Goal: Task Accomplishment & Management: Manage account settings

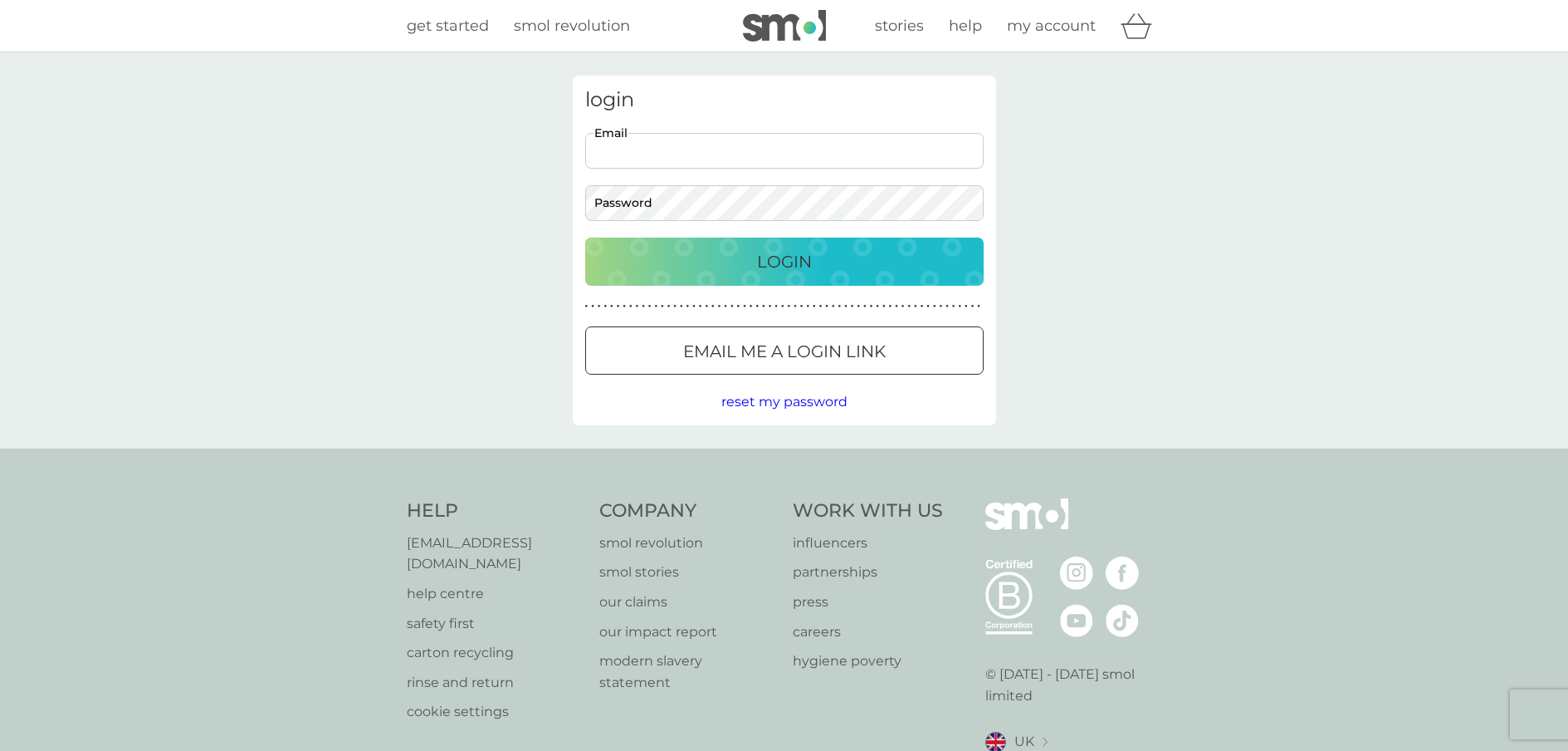
type input "[PERSON_NAME][EMAIL_ADDRESS][DOMAIN_NAME]"
click at [807, 244] on button "Login" at bounding box center [785, 261] width 399 height 48
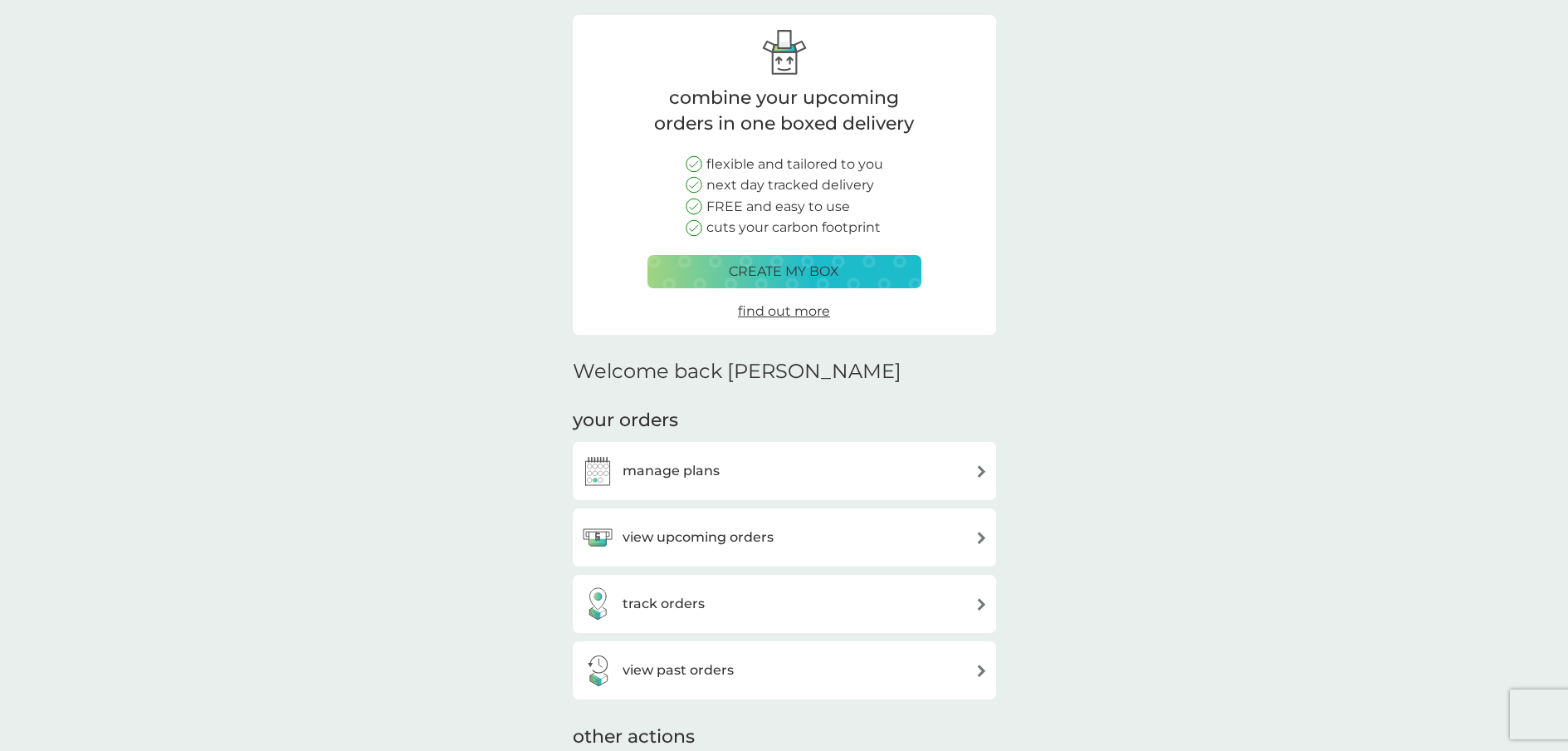
scroll to position [296, 0]
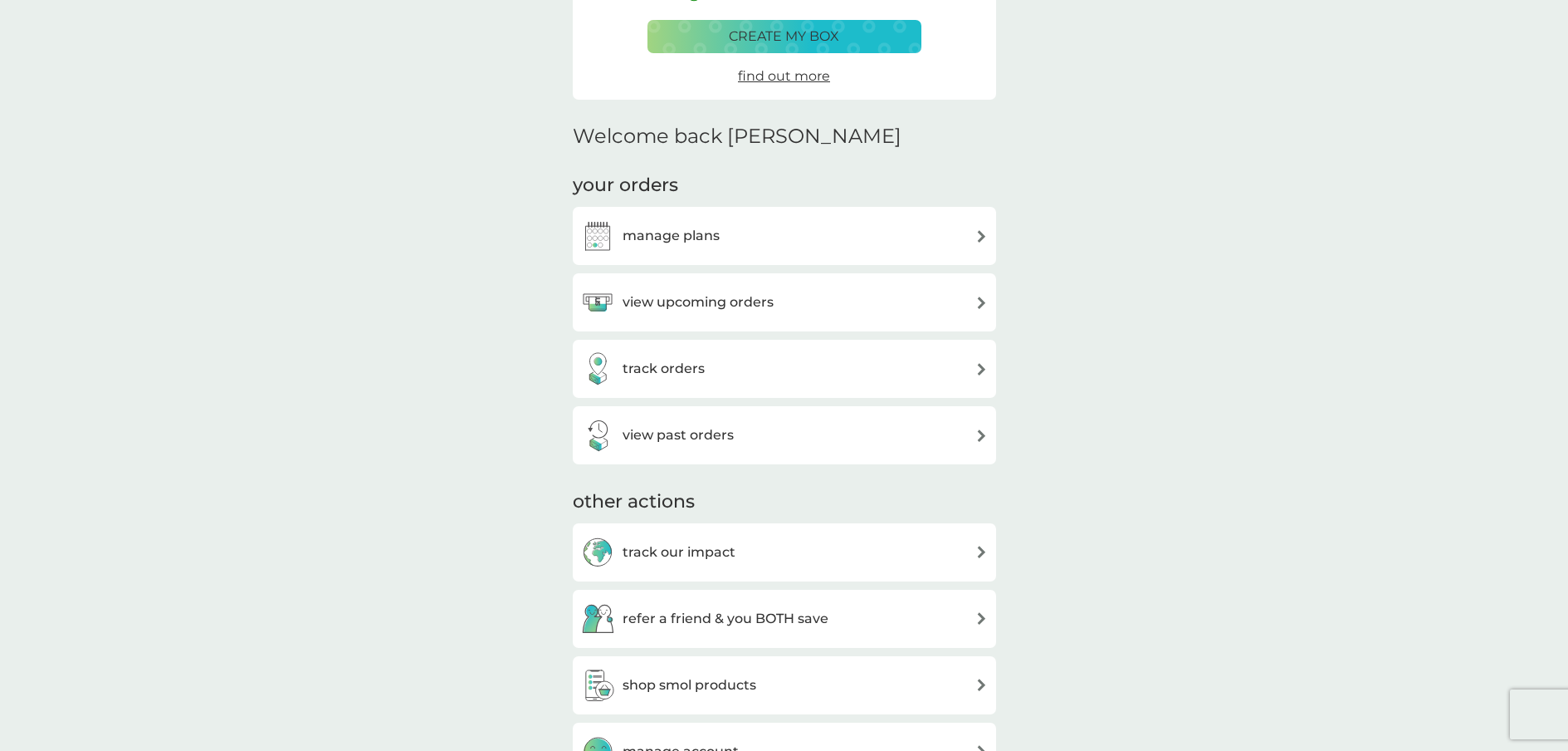
click at [805, 285] on div "view upcoming orders" at bounding box center [784, 301] width 407 height 33
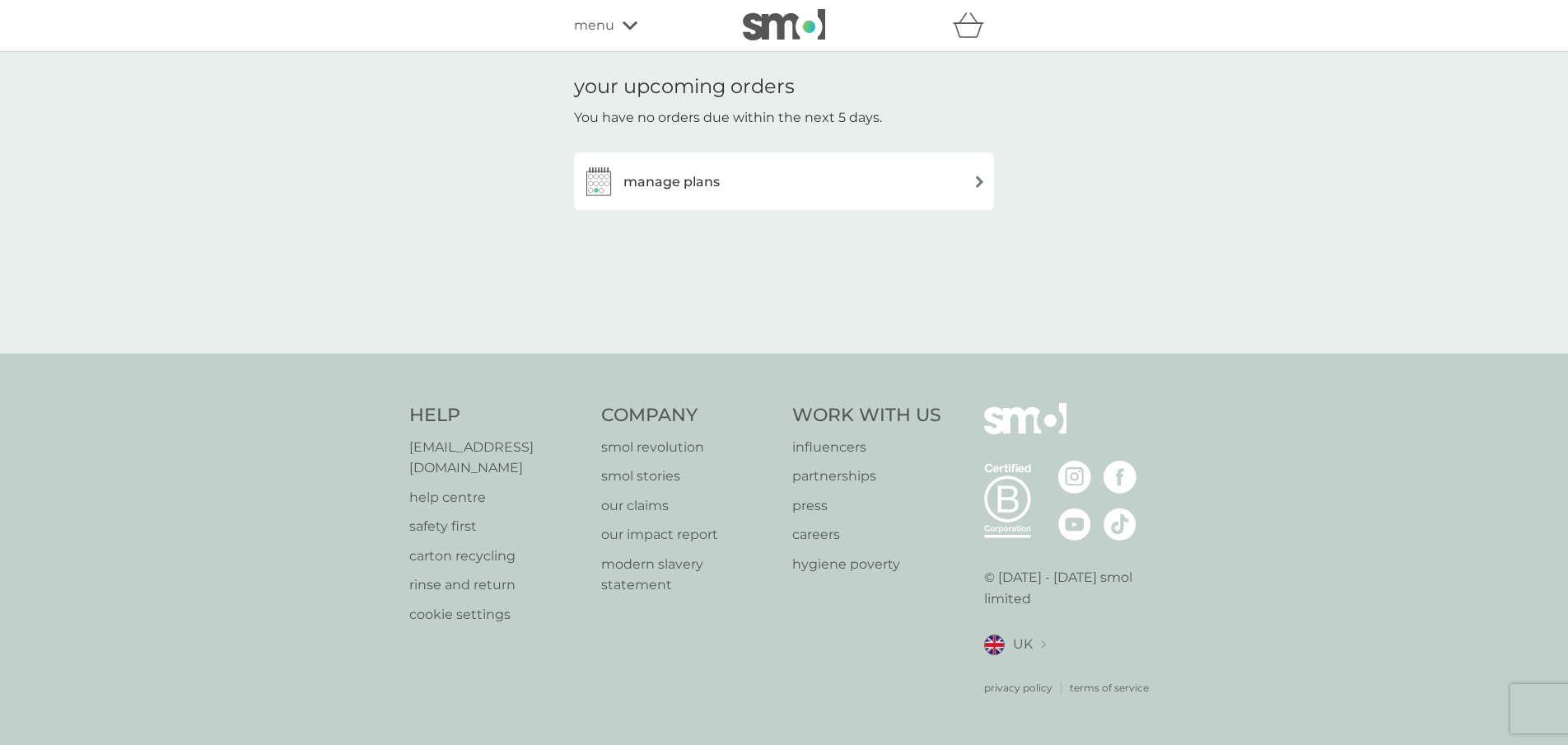
click at [771, 187] on div "manage plans" at bounding box center [783, 181] width 404 height 33
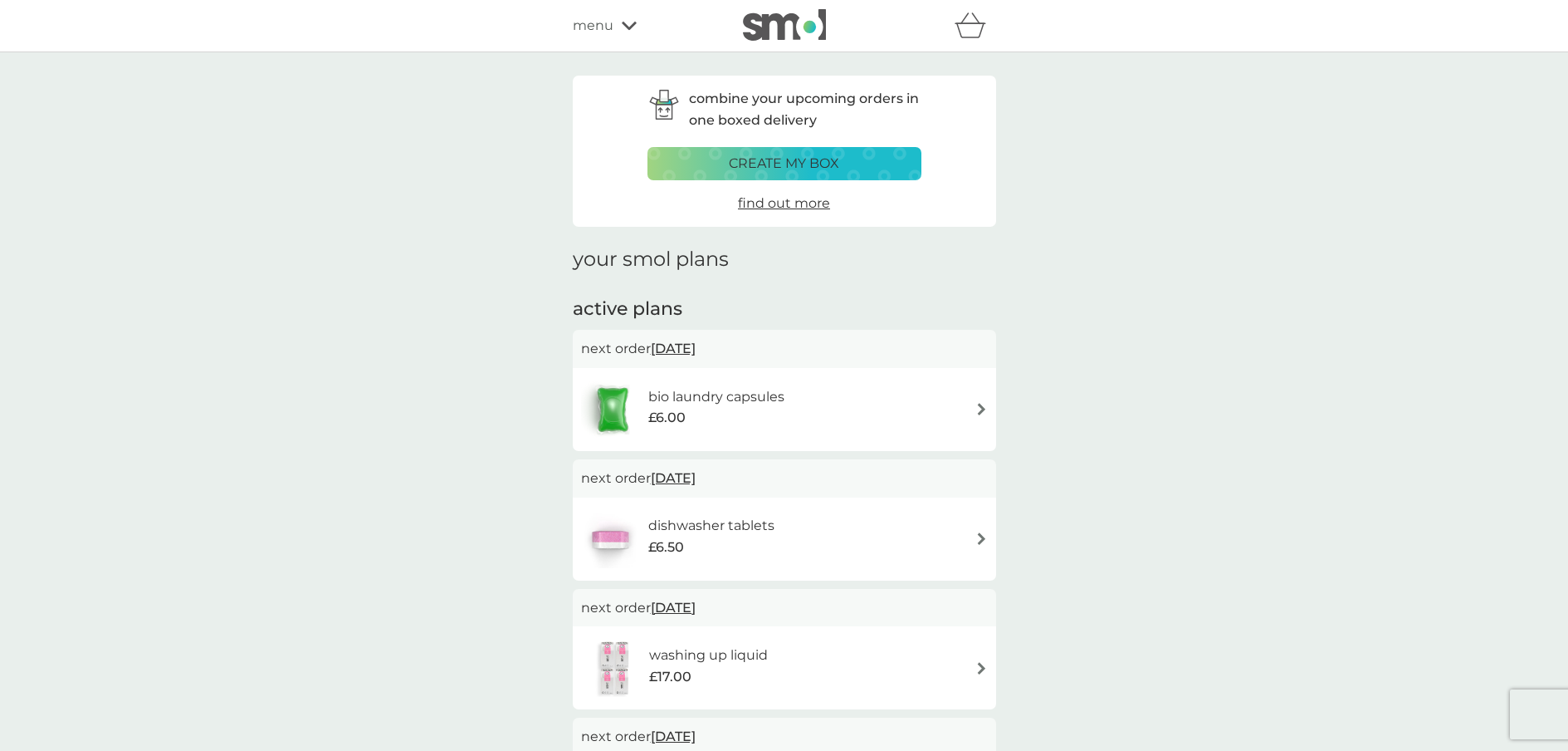
click at [696, 348] on span "14 Oct 2025" at bounding box center [673, 348] width 45 height 32
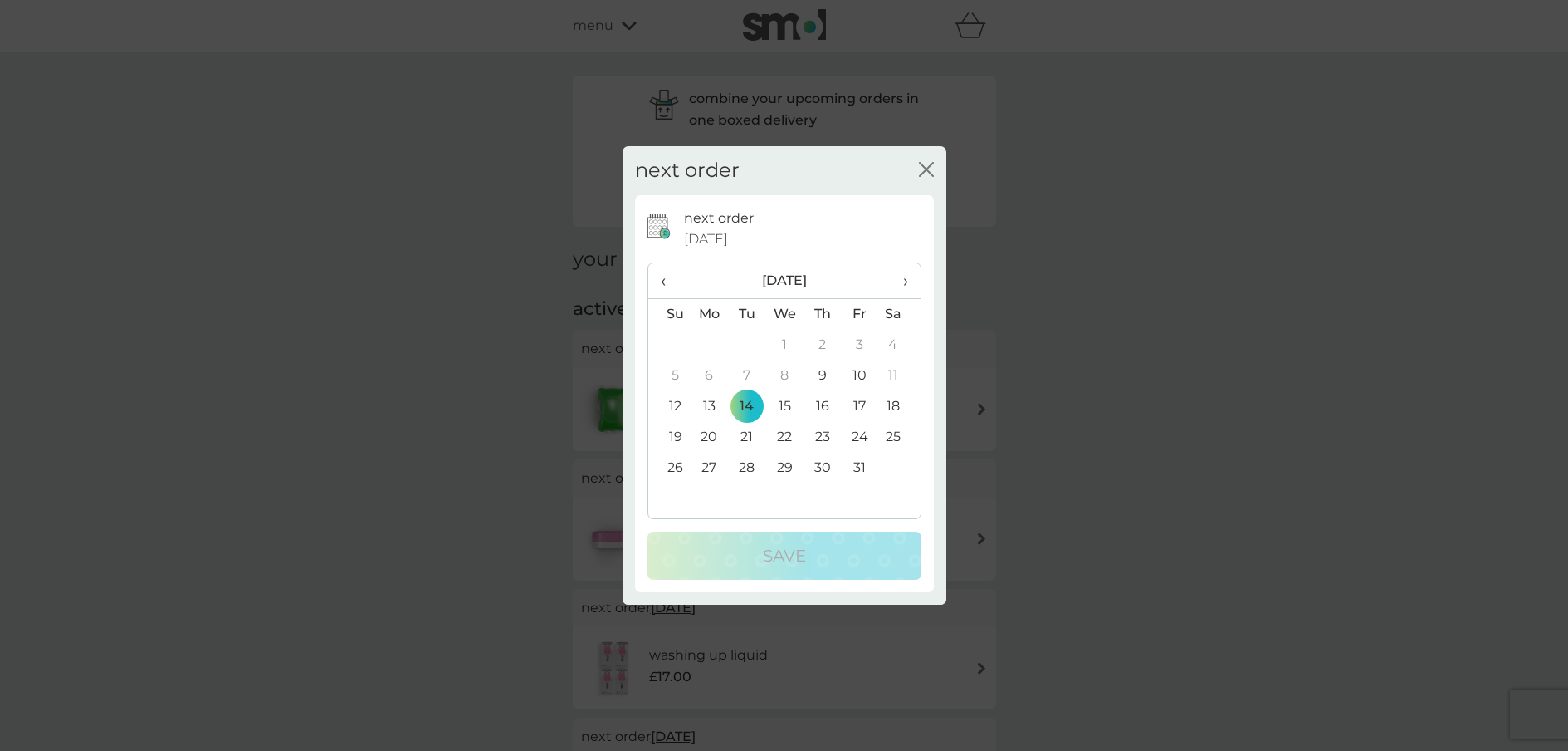
click at [931, 164] on icon "close" at bounding box center [929, 169] width 6 height 14
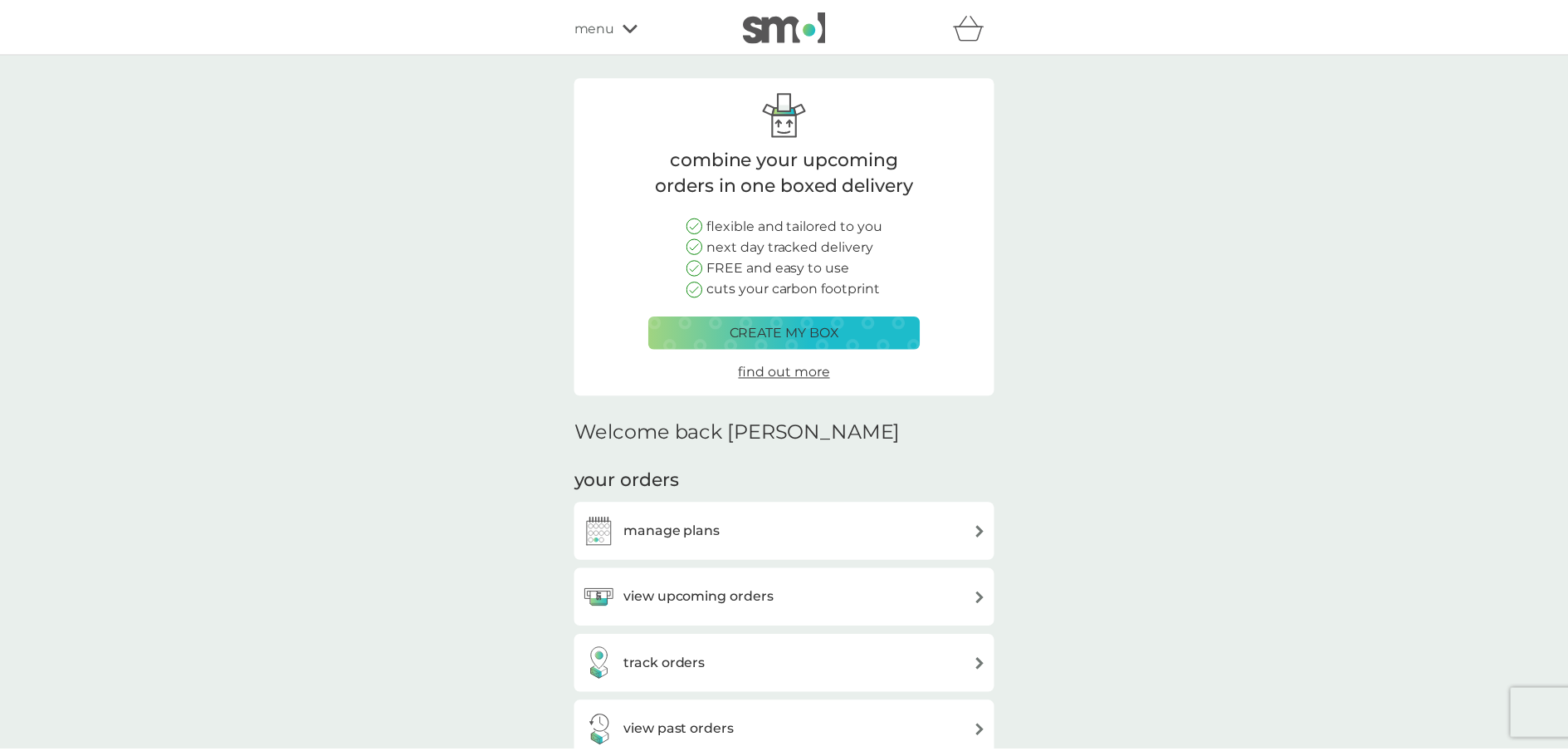
scroll to position [296, 0]
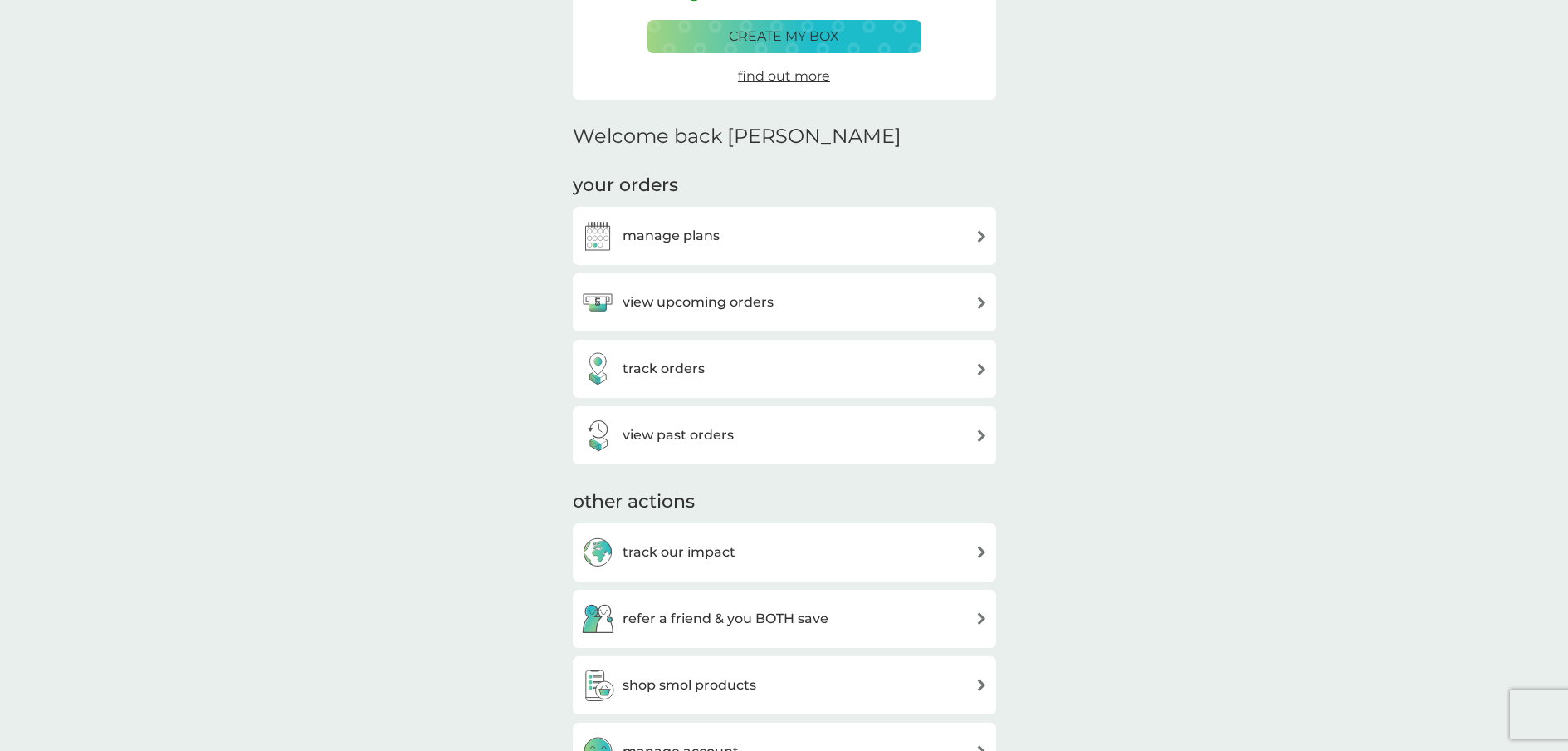
click at [674, 219] on div "manage plans" at bounding box center [650, 236] width 139 height 33
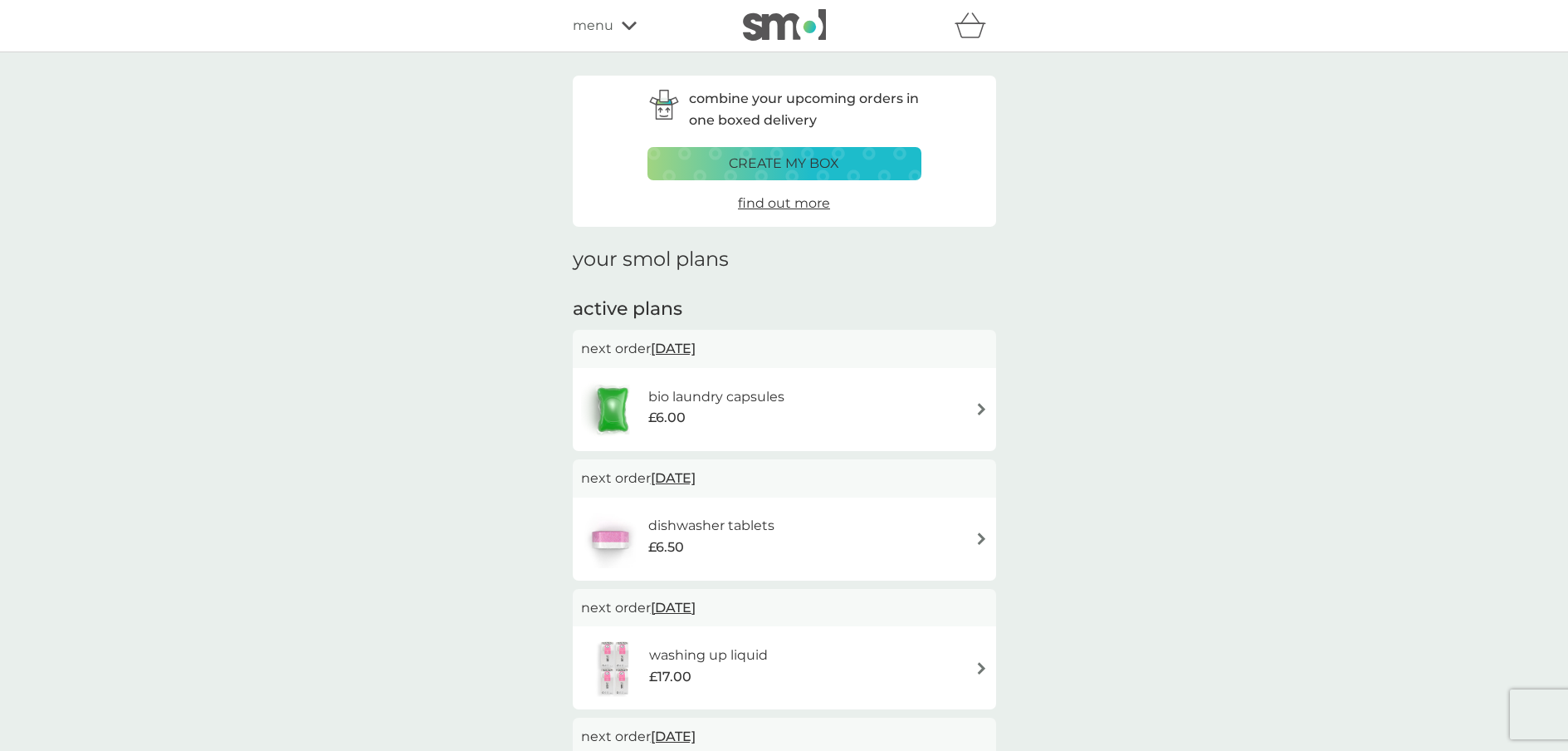
click at [980, 403] on img at bounding box center [982, 409] width 13 height 13
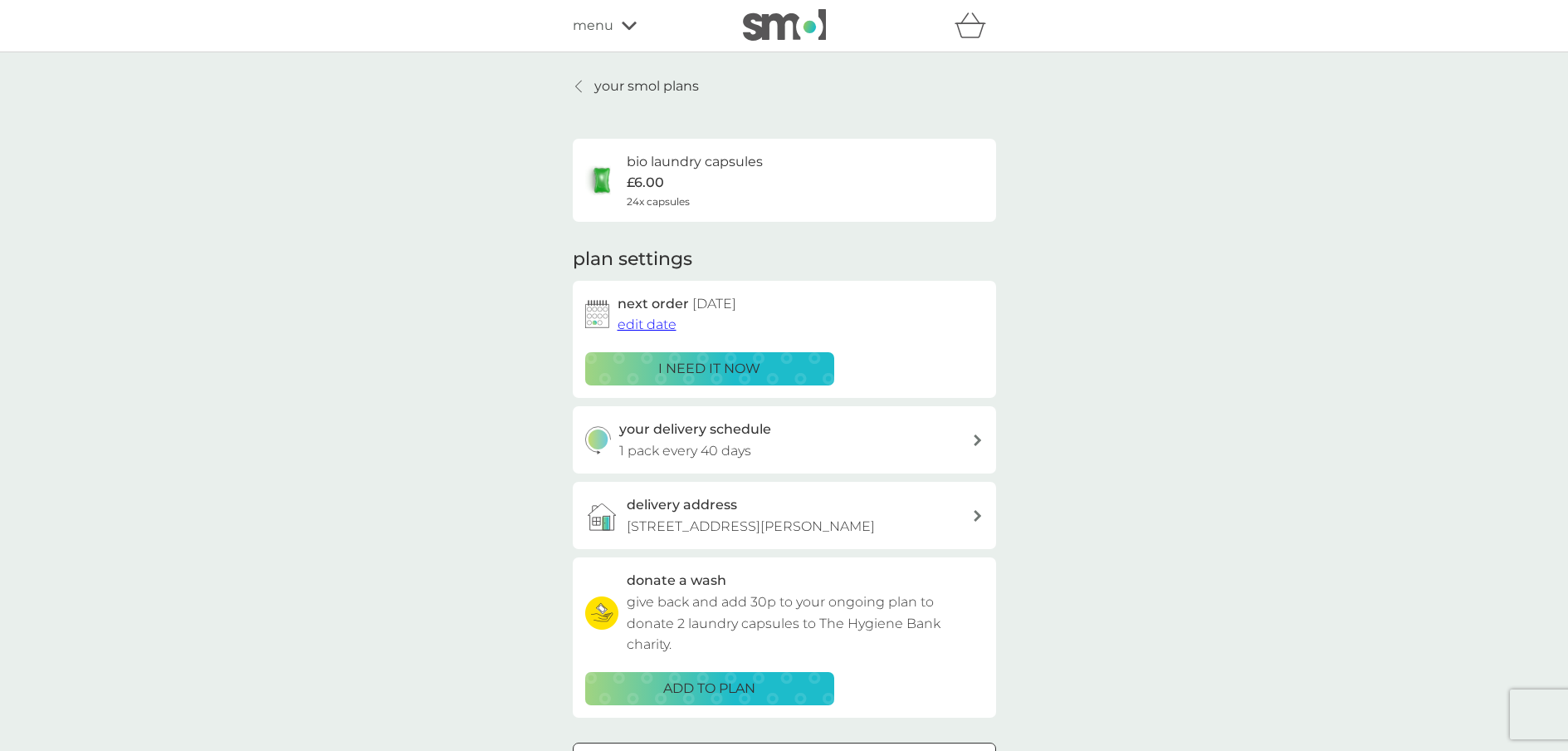
click at [744, 367] on p "i need it now" at bounding box center [709, 369] width 102 height 22
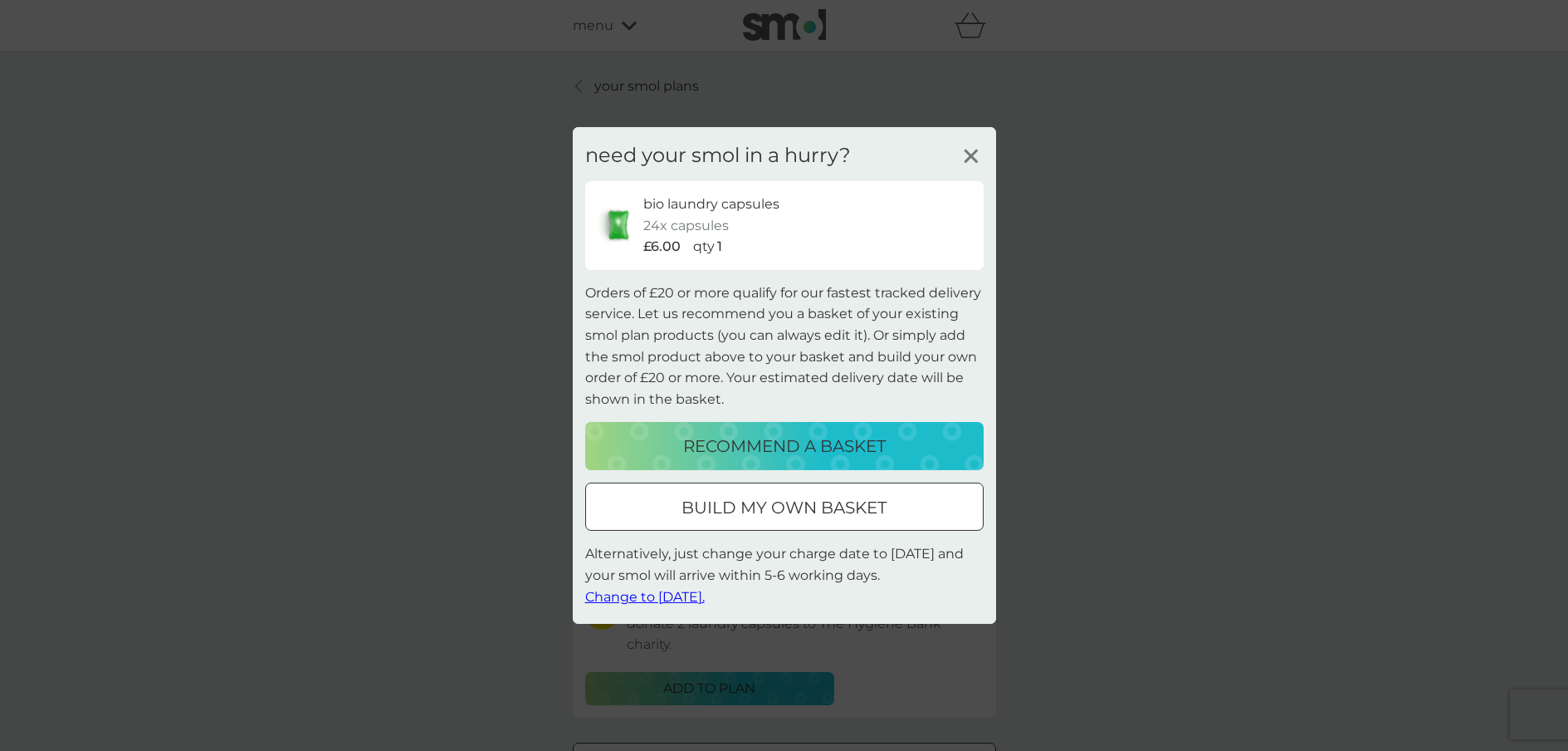
click at [696, 597] on span "Change to tomorrow." at bounding box center [645, 595] width 119 height 15
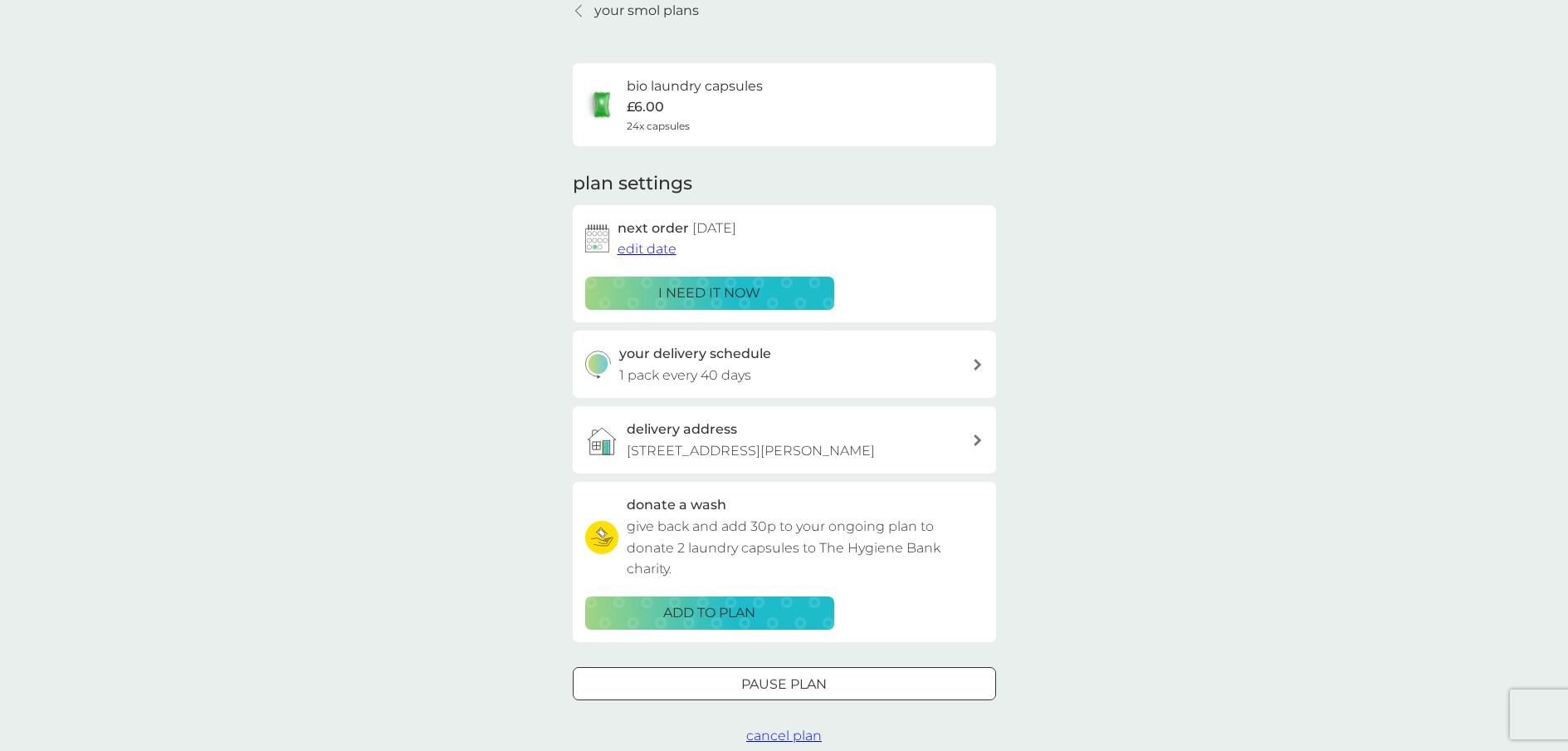
scroll to position [131, 0]
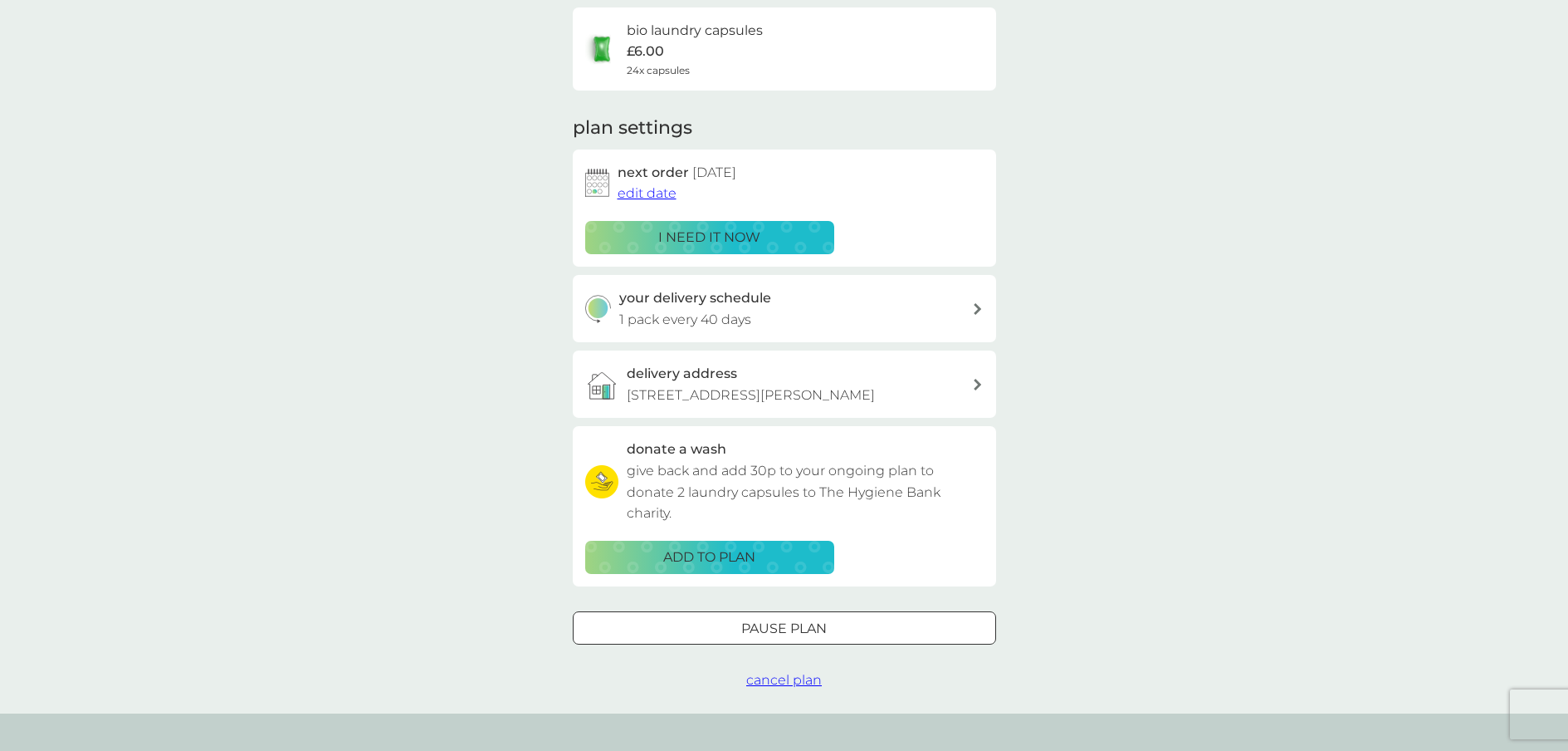
click at [979, 303] on icon at bounding box center [977, 309] width 8 height 12
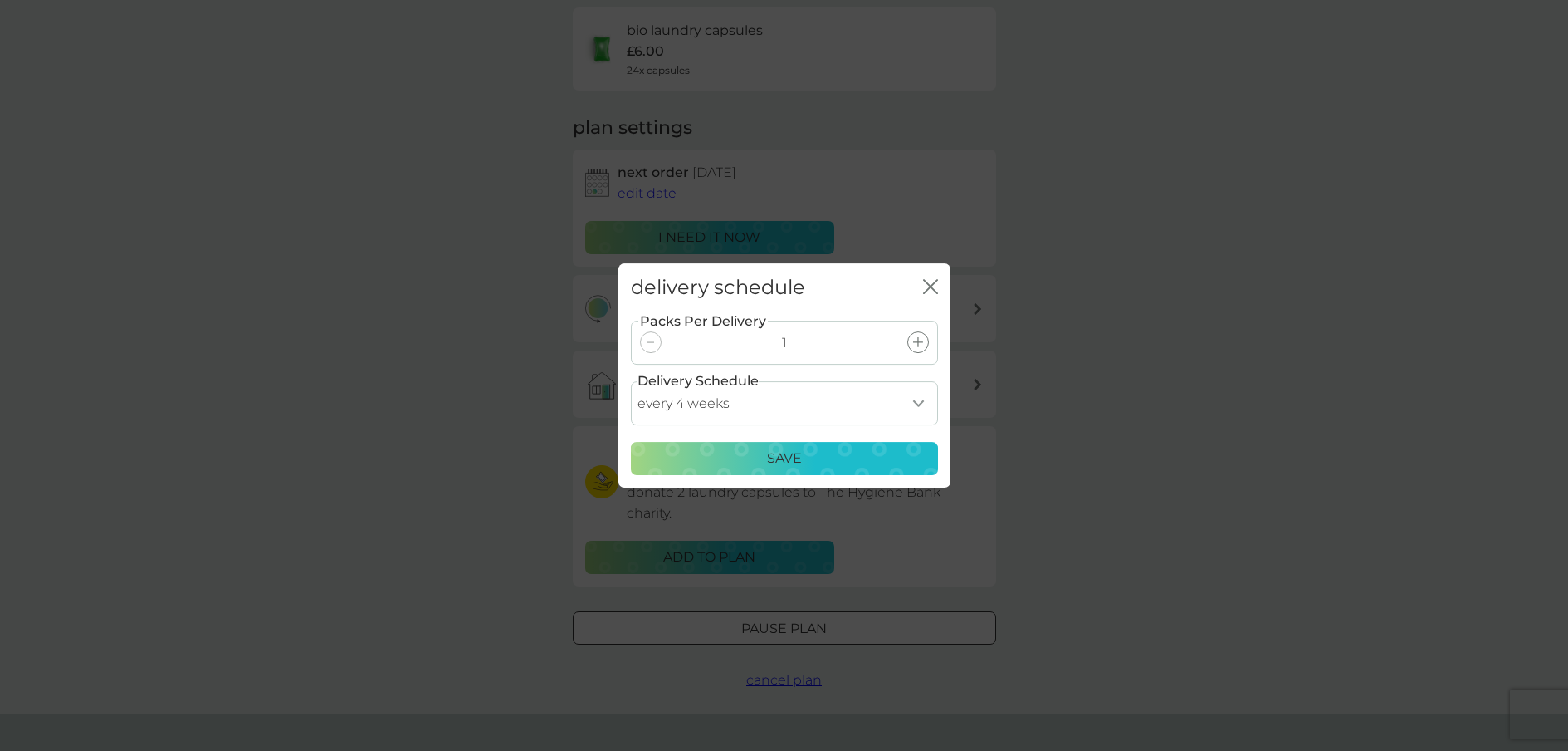
select select "35"
click at [852, 458] on div "Save" at bounding box center [784, 459] width 285 height 22
